Goal: Communication & Community: Answer question/provide support

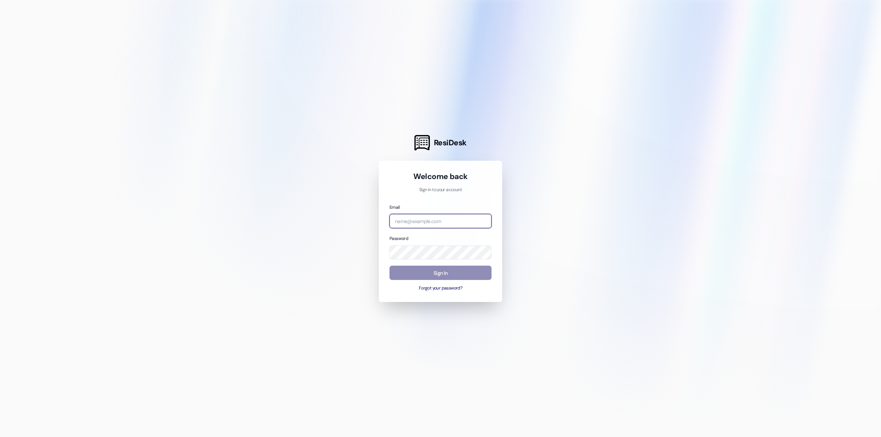
type input "[EMAIL_ADDRESS][DOMAIN_NAME]"
click at [475, 273] on button "Sign In" at bounding box center [441, 273] width 102 height 14
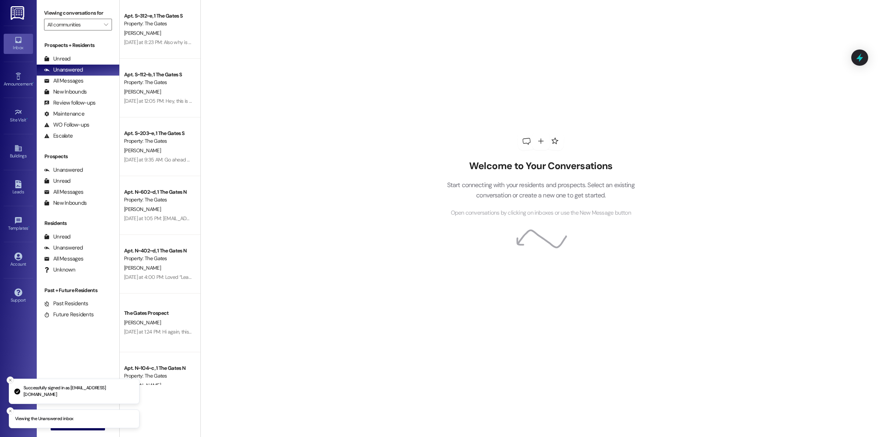
click at [10, 380] on icon "Close toast" at bounding box center [10, 380] width 4 height 4
click at [10, 409] on icon "Close toast" at bounding box center [10, 411] width 4 height 4
click at [69, 423] on span "New Message" at bounding box center [82, 425] width 30 height 8
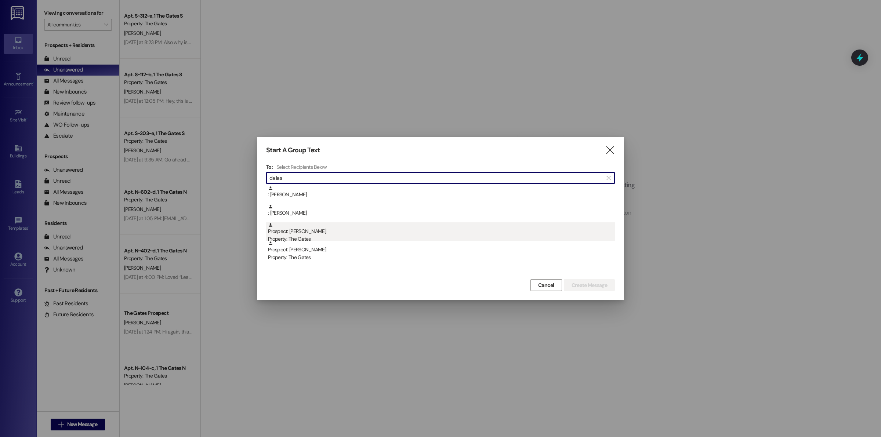
click at [297, 234] on div "Prospect: [GEOGRAPHIC_DATA][PERSON_NAME] Property: The Gates" at bounding box center [441, 232] width 347 height 21
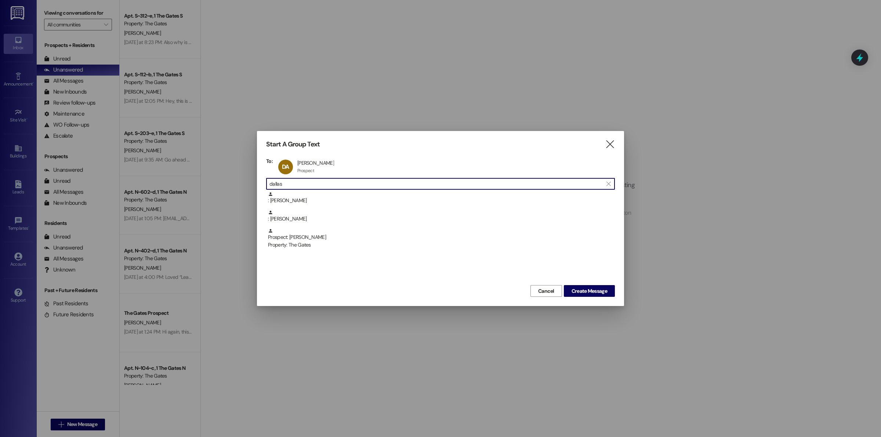
drag, startPoint x: 298, startPoint y: 184, endPoint x: 249, endPoint y: 182, distance: 50.0
click at [249, 182] on div "Start A Group Text  To: DA [PERSON_NAME] [PERSON_NAME] Prospect Prospect click…" at bounding box center [440, 218] width 881 height 437
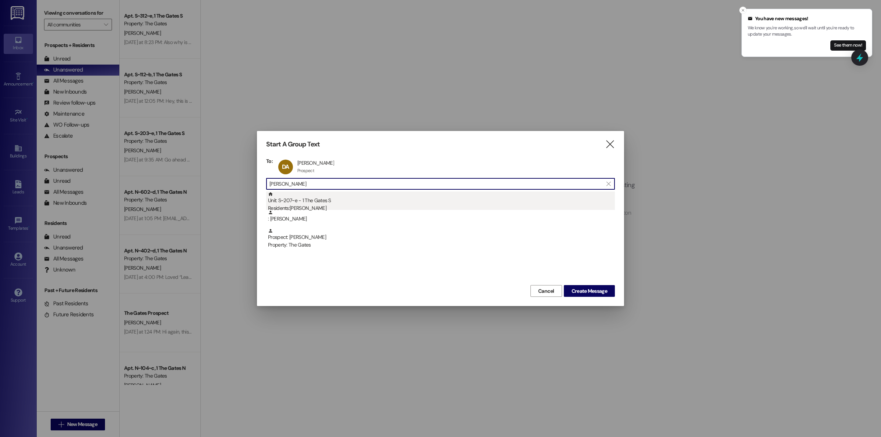
type input "[PERSON_NAME]"
click at [311, 198] on div "Unit: S~207~e - 1 The Gates S Residents: [PERSON_NAME]" at bounding box center [441, 202] width 347 height 21
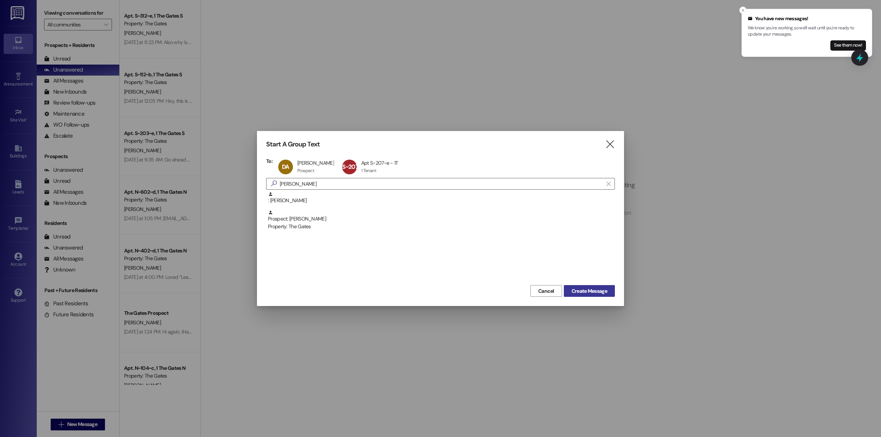
click at [590, 288] on span "Create Message" at bounding box center [590, 291] width 36 height 8
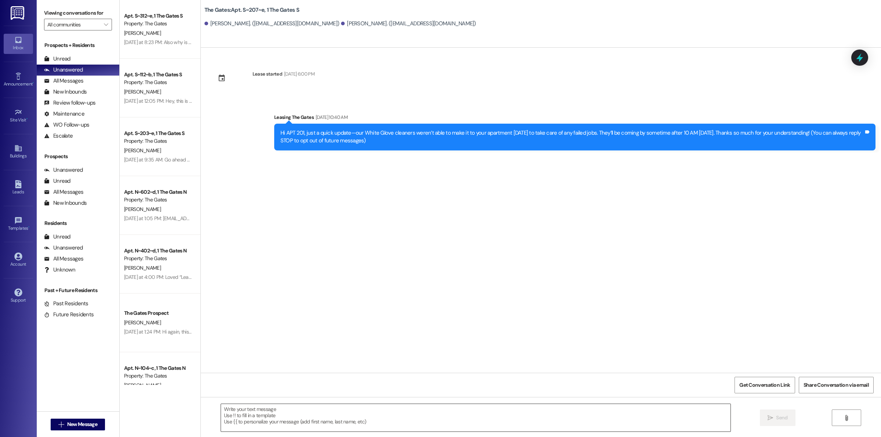
click at [232, 416] on textarea at bounding box center [476, 418] width 510 height 28
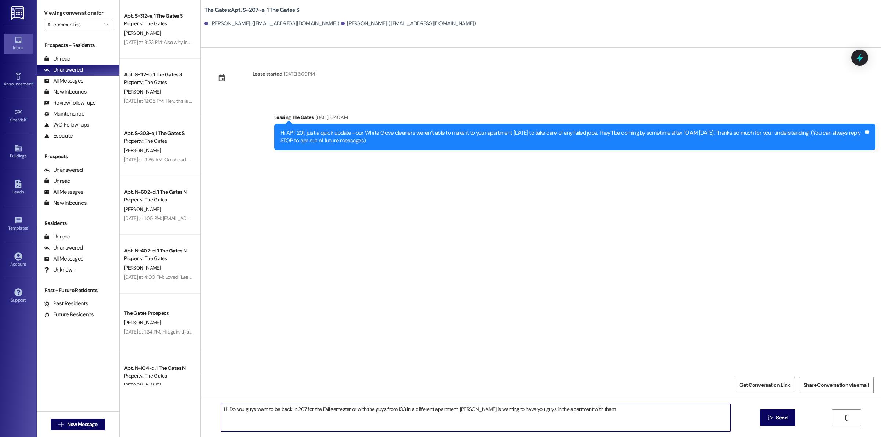
type textarea "Hi Do you guys want to be back in 207 for the Fall semester or with the guys fr…"
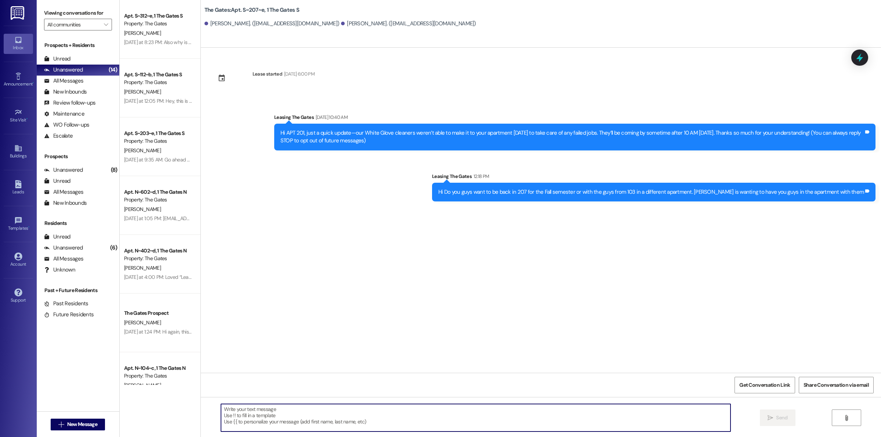
click at [258, 413] on textarea at bounding box center [476, 418] width 510 height 28
click at [67, 421] on span "New Message" at bounding box center [82, 425] width 30 height 8
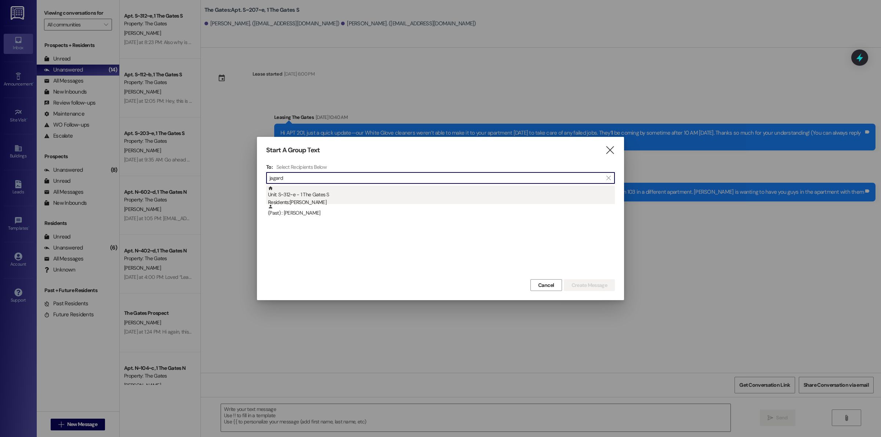
type input "jagard"
click at [336, 195] on div "Unit: S~312~e - 1 The Gates S Residents: [PERSON_NAME]" at bounding box center [441, 196] width 347 height 21
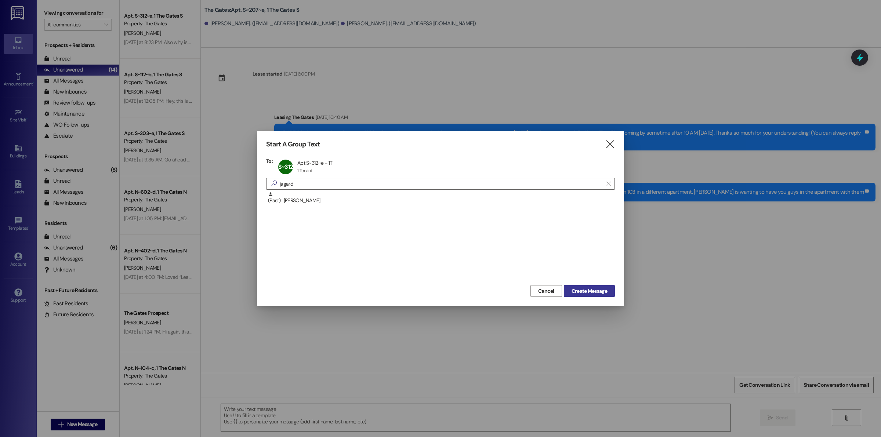
click at [577, 291] on span "Create Message" at bounding box center [590, 291] width 36 height 8
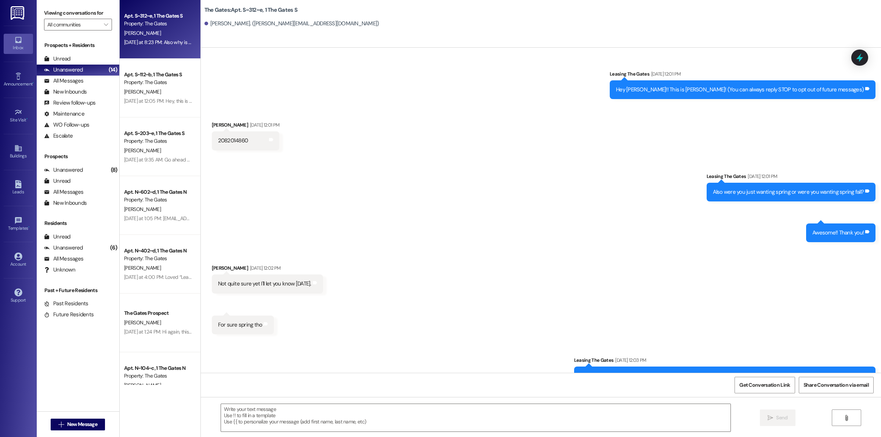
scroll to position [10730, 0]
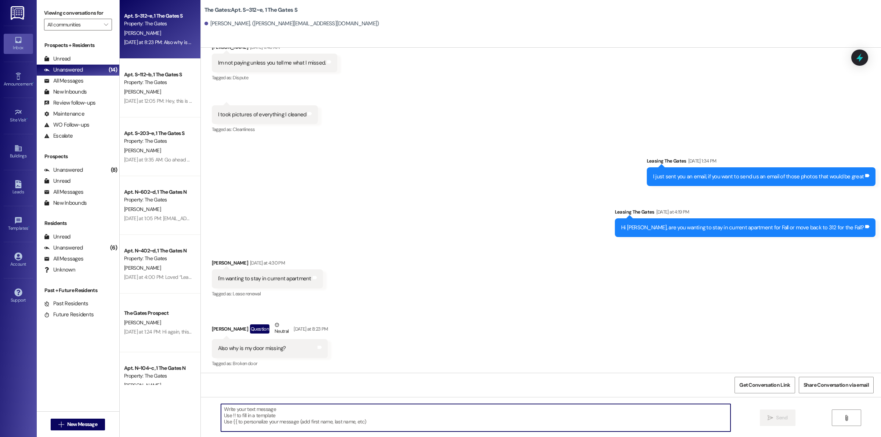
click at [274, 422] on textarea at bounding box center [476, 418] width 510 height 28
type textarea "Has it been put back yet, there was damage on your door and our maintance wante…"
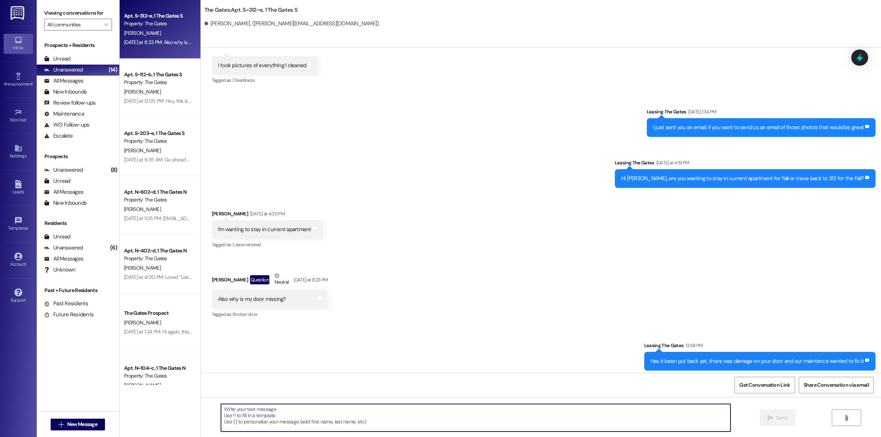
scroll to position [10781, 0]
